Goal: Task Accomplishment & Management: Use online tool/utility

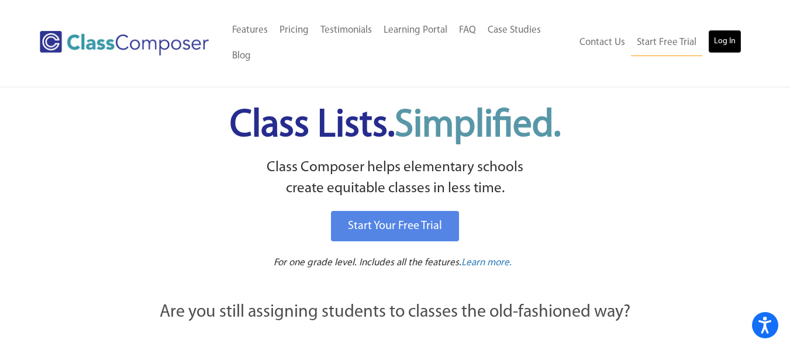
click at [724, 35] on link "Log In" at bounding box center [724, 41] width 33 height 23
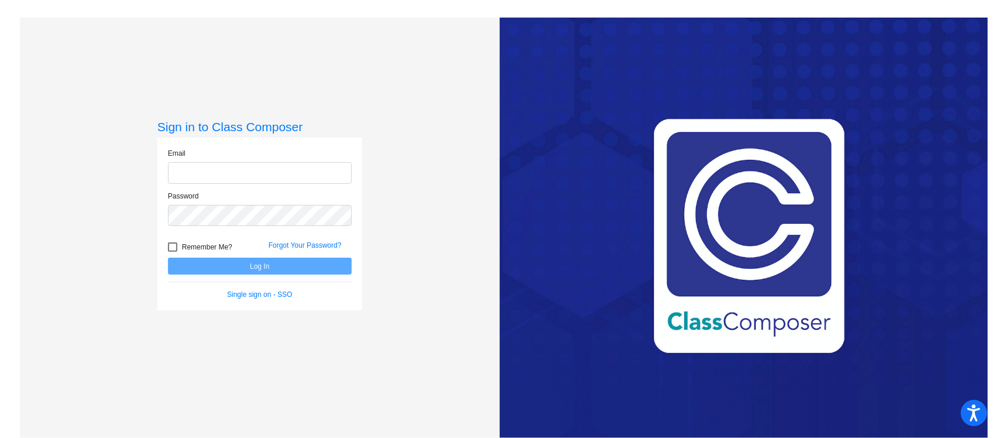
type input "[PERSON_NAME][EMAIL_ADDRESS][PERSON_NAME][DOMAIN_NAME]"
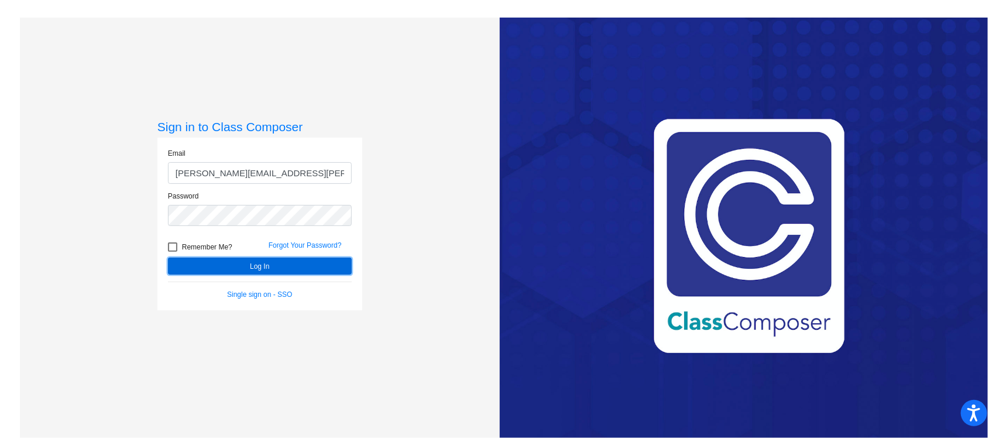
click at [299, 272] on button "Log In" at bounding box center [260, 265] width 184 height 17
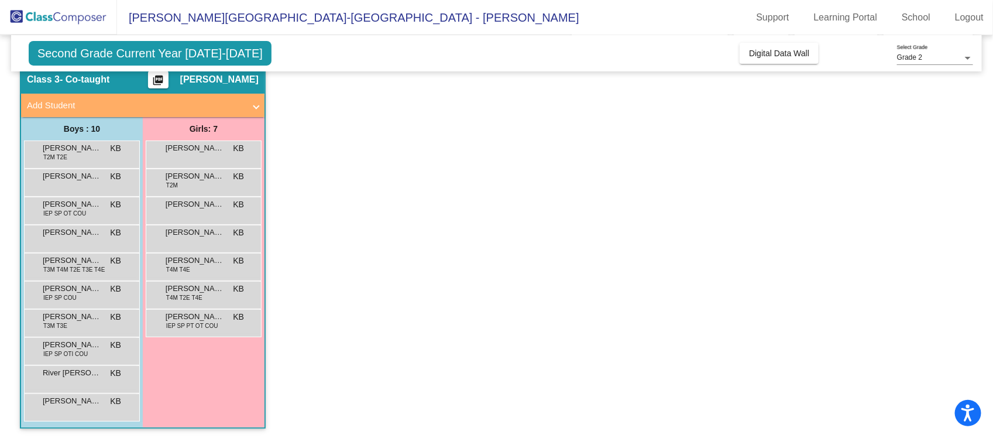
scroll to position [47, 0]
click at [185, 157] on div "Amelia Toreki-Kelsch KB lock do_not_disturb_alt" at bounding box center [203, 152] width 112 height 24
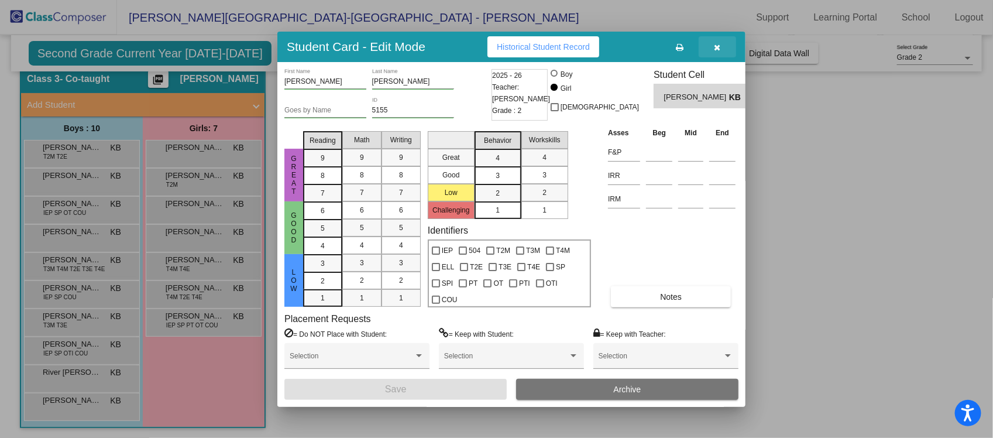
click at [725, 47] on button "button" at bounding box center [717, 46] width 37 height 21
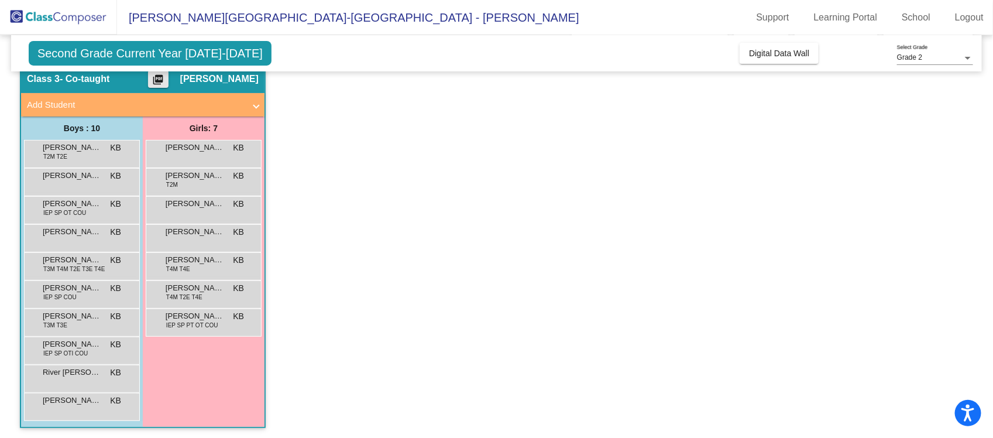
click at [165, 80] on mat-icon "picture_as_pdf" at bounding box center [158, 82] width 14 height 16
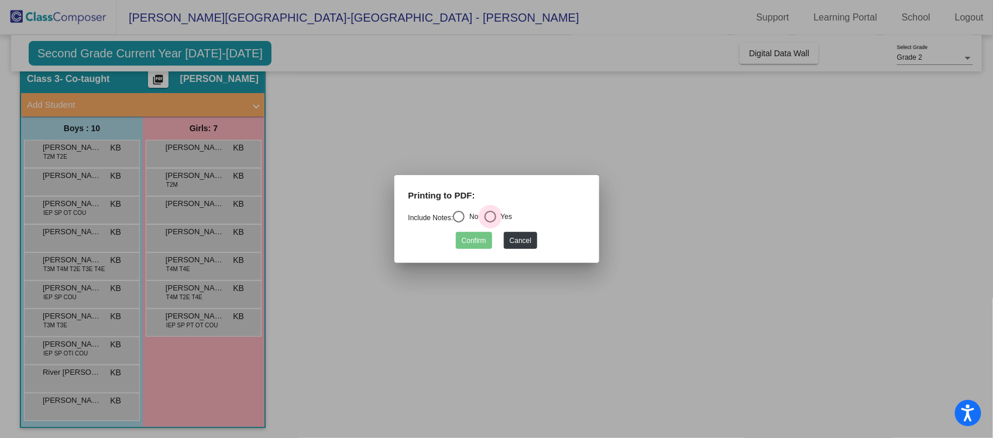
click at [493, 215] on div "Select an option" at bounding box center [490, 217] width 12 height 12
click at [490, 222] on input "Yes" at bounding box center [490, 222] width 1 height 1
radio input "true"
click at [467, 243] on button "Confirm" at bounding box center [474, 240] width 36 height 17
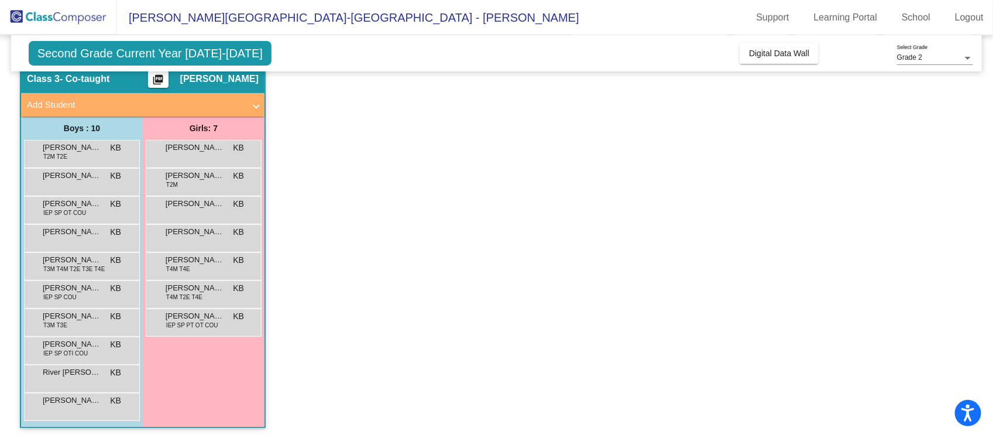
click at [171, 53] on span "Second Grade Current Year 2025-2026" at bounding box center [150, 53] width 243 height 25
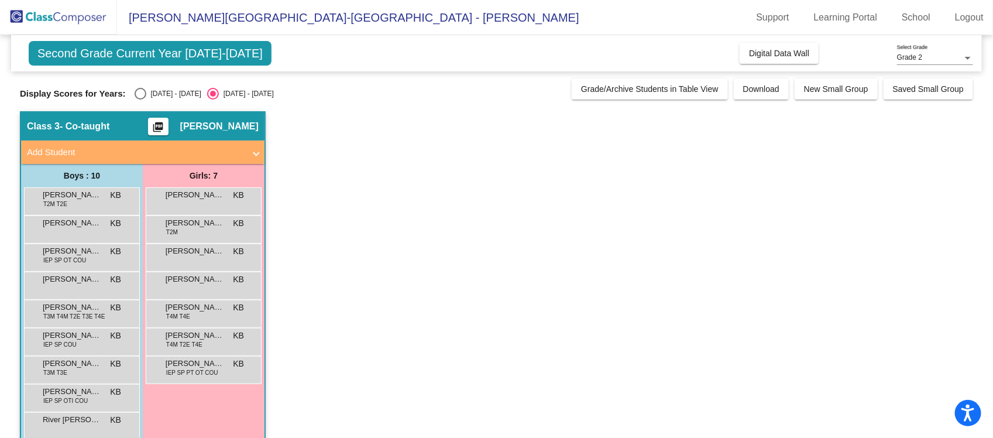
click at [162, 61] on span "Second Grade Current Year 2025-2026" at bounding box center [150, 53] width 243 height 25
click at [630, 94] on button "Grade/Archive Students in Table View" at bounding box center [650, 88] width 156 height 21
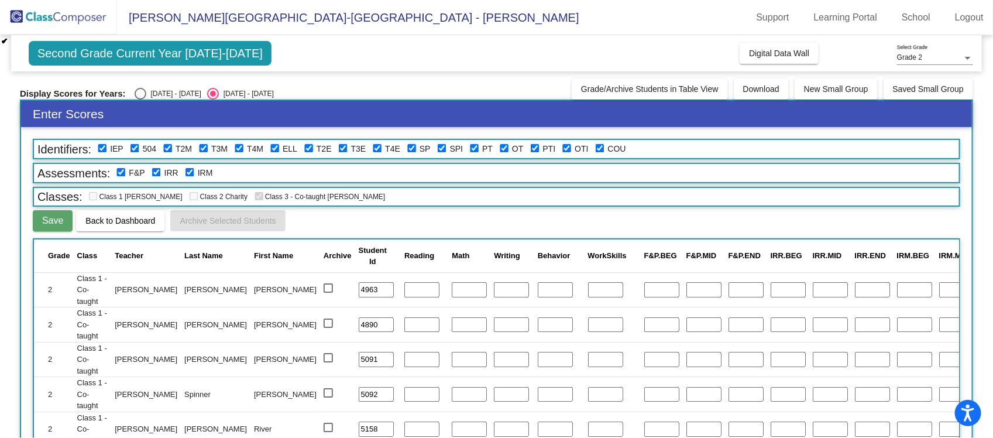
click at [394, 50] on div "Second Grade Current Year 2025-2026 Add, Move, or Retain Students Off On Incomi…" at bounding box center [496, 53] width 971 height 36
click at [127, 91] on div "Display Scores for Years: 2024 - 2025 2025 - 2026" at bounding box center [293, 94] width 546 height 12
click at [138, 92] on div "Select an option" at bounding box center [141, 94] width 12 height 12
click at [140, 99] on input "2024 - 2025" at bounding box center [140, 99] width 1 height 1
radio input "true"
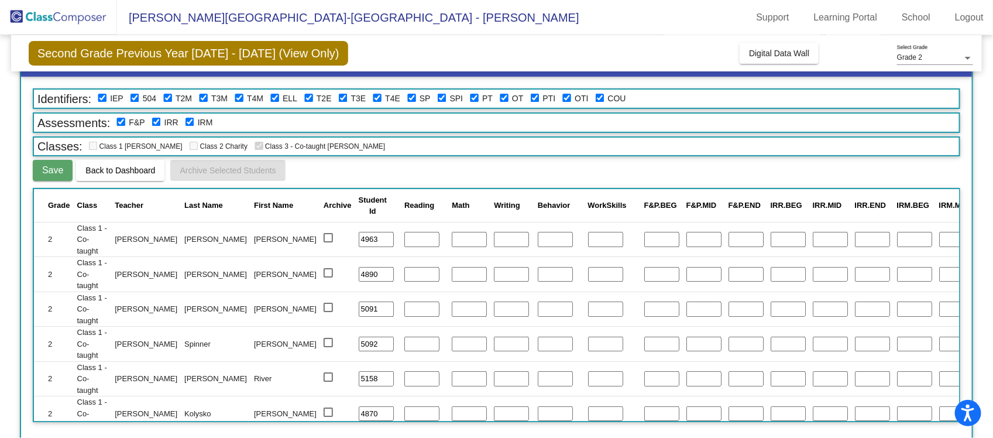
scroll to position [50, 0]
click at [250, 51] on span "Second Grade Previous Year 2024 - 2025 (View Only)" at bounding box center [188, 53] width 319 height 25
click at [178, 16] on span "Berne-Knox-Westerlo Elementary School - Kate" at bounding box center [348, 17] width 462 height 19
click at [78, 16] on img at bounding box center [58, 17] width 117 height 35
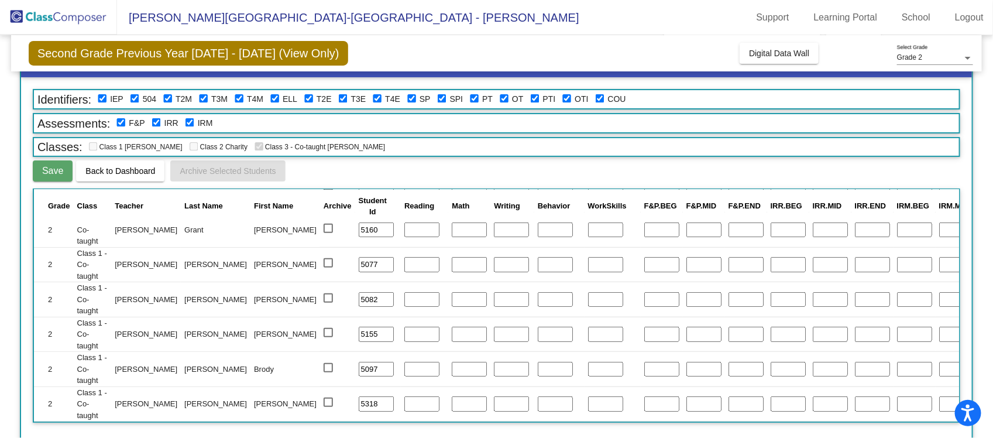
scroll to position [400, 0]
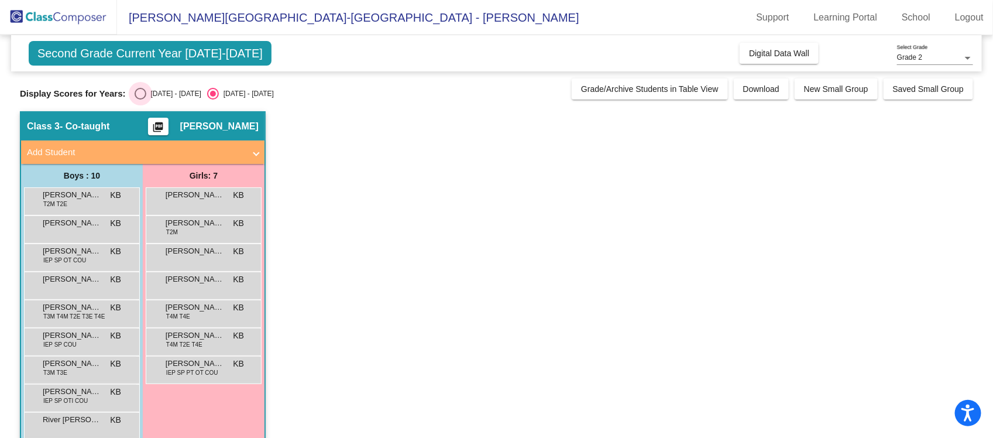
click at [137, 94] on div "Select an option" at bounding box center [141, 94] width 12 height 12
click at [140, 99] on input "2024 - 2025" at bounding box center [140, 99] width 1 height 1
radio input "true"
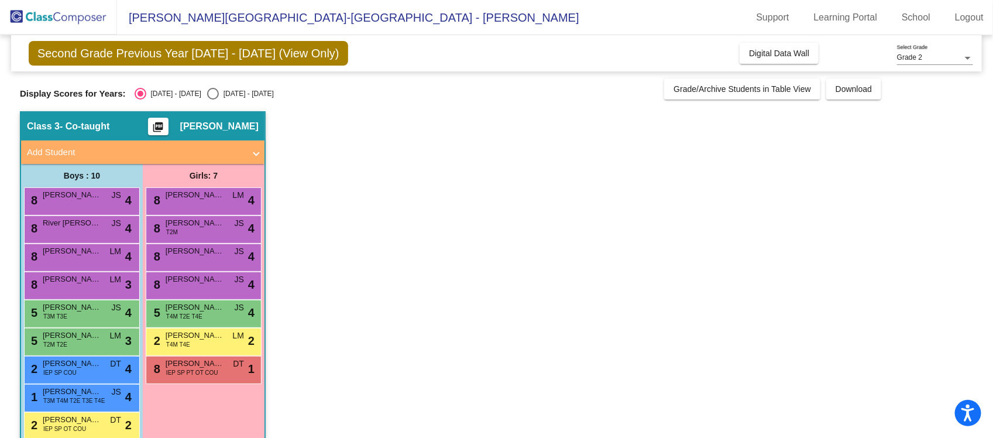
click at [165, 124] on mat-icon "picture_as_pdf" at bounding box center [158, 129] width 14 height 16
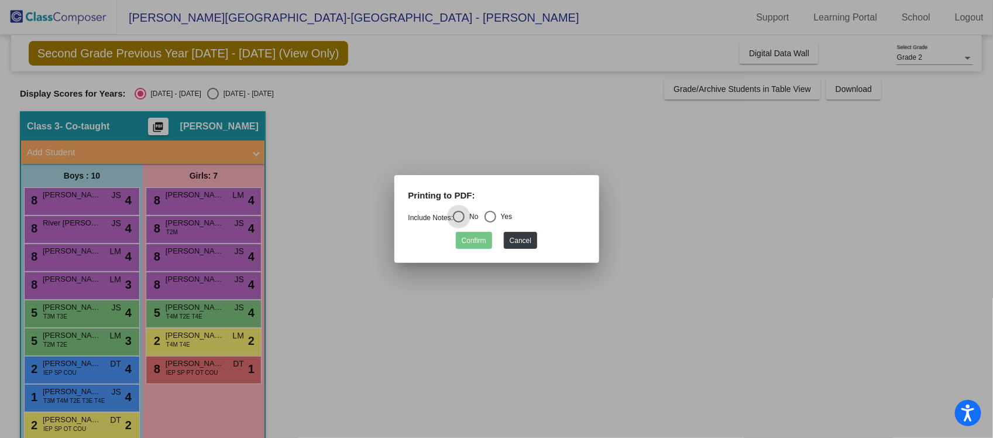
click at [490, 216] on div "Select an option" at bounding box center [490, 216] width 0 height 0
click at [490, 222] on input "Yes" at bounding box center [490, 222] width 1 height 1
radio input "true"
click at [465, 241] on button "Confirm" at bounding box center [474, 240] width 36 height 17
